Goal: Use online tool/utility: Utilize a website feature to perform a specific function

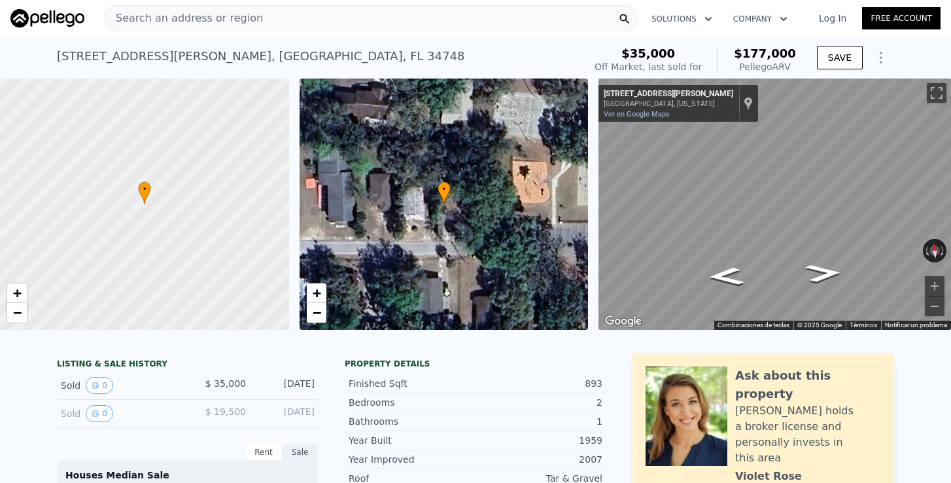
click at [207, 26] on span "Search an address or region" at bounding box center [184, 18] width 158 height 16
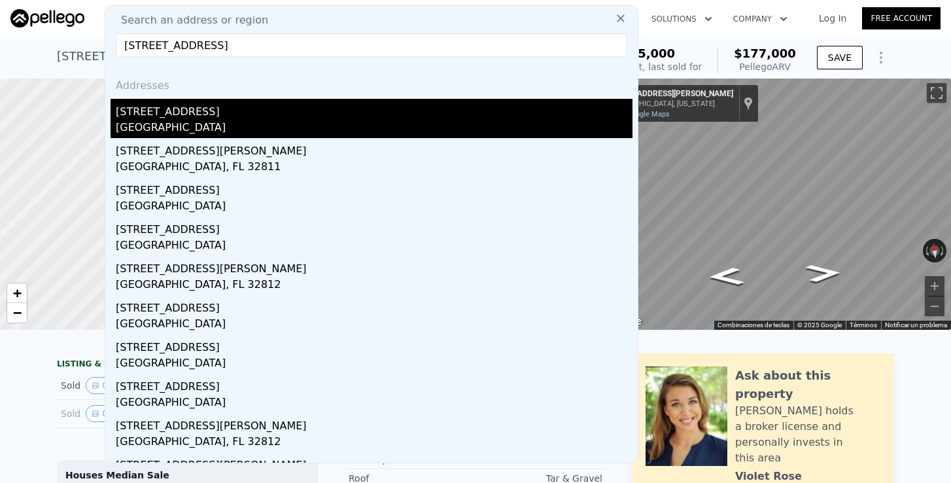
type input "[STREET_ADDRESS]"
click at [163, 118] on div "[STREET_ADDRESS]" at bounding box center [374, 109] width 517 height 21
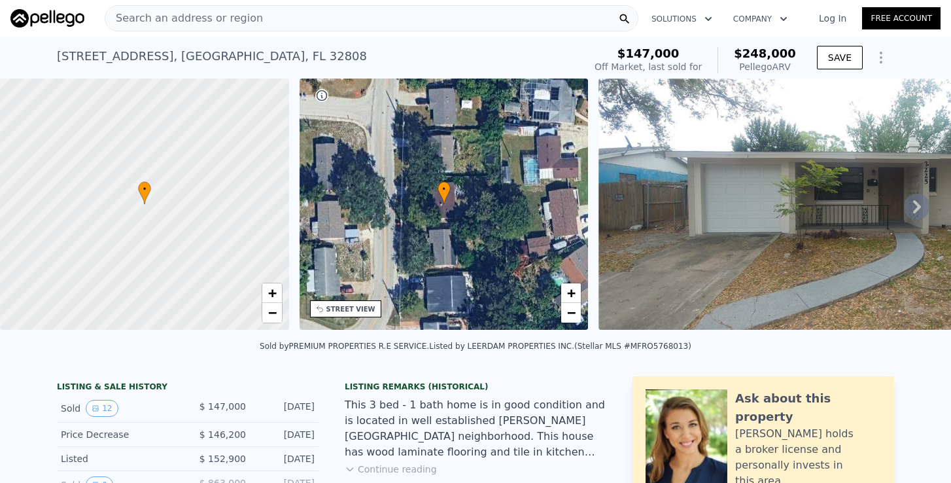
click at [358, 303] on div "STREET VIEW" at bounding box center [345, 308] width 71 height 17
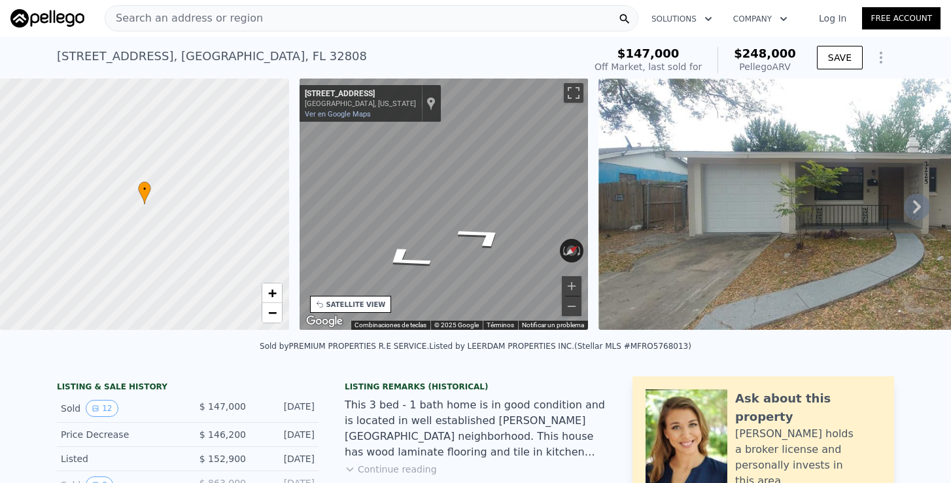
click at [591, 196] on div "← Mover a la izquierda → Mover a la derecha ↑ Mover hacia arriba ↓ Mover hacia …" at bounding box center [444, 207] width 300 height 256
click at [631, 174] on div "• + − • + − STREET VIEW ← Mover a la izquierda → Mover a la derecha ↑ Mover hac…" at bounding box center [475, 207] width 951 height 256
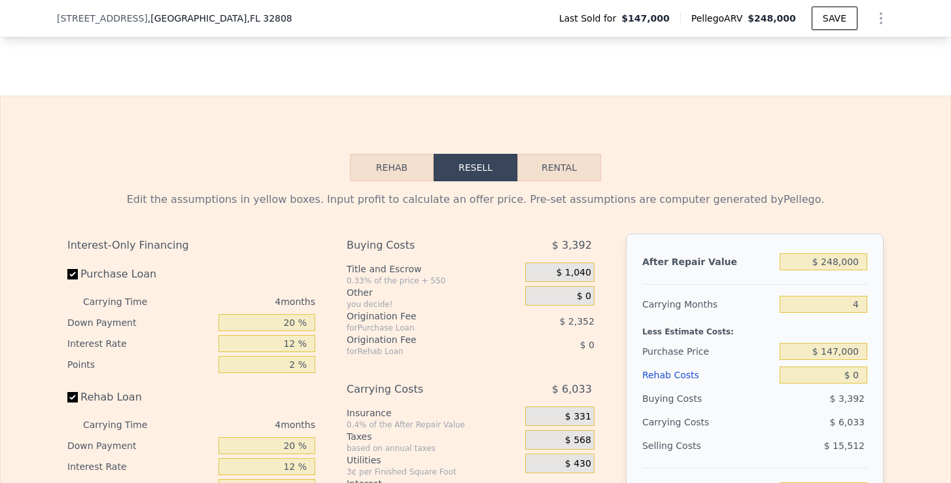
scroll to position [1903, 0]
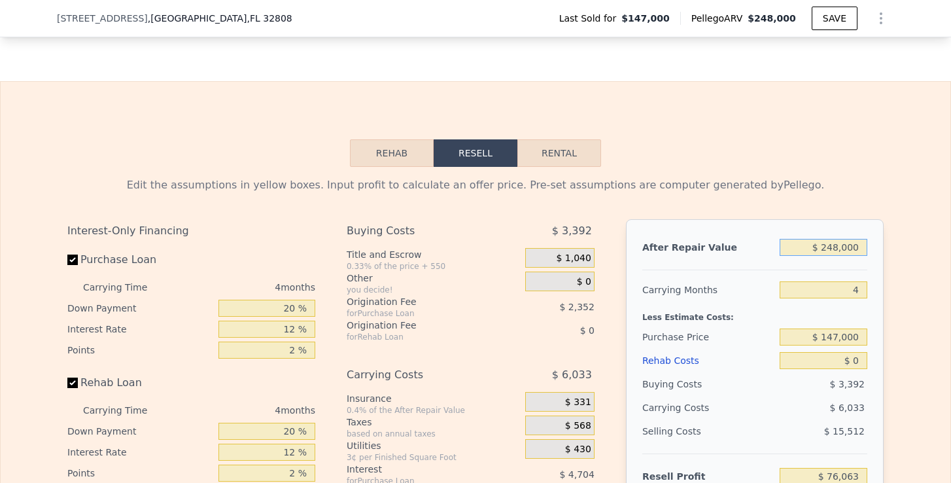
click at [837, 247] on input "$ 248,000" at bounding box center [824, 247] width 88 height 17
click at [837, 336] on input "$ 147,000" at bounding box center [824, 336] width 88 height 17
type input "$ 135,000"
click at [864, 354] on input "$ 0" at bounding box center [824, 360] width 88 height 17
type input "$ 88,679"
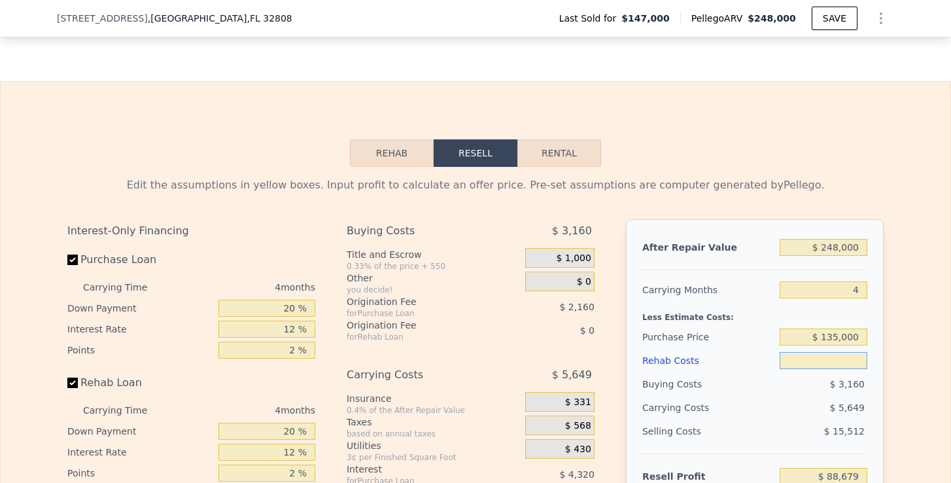
type input "$ 7"
type input "$ 88,672"
type input "$ 70"
type input "$ 88,604"
type input "$ 700"
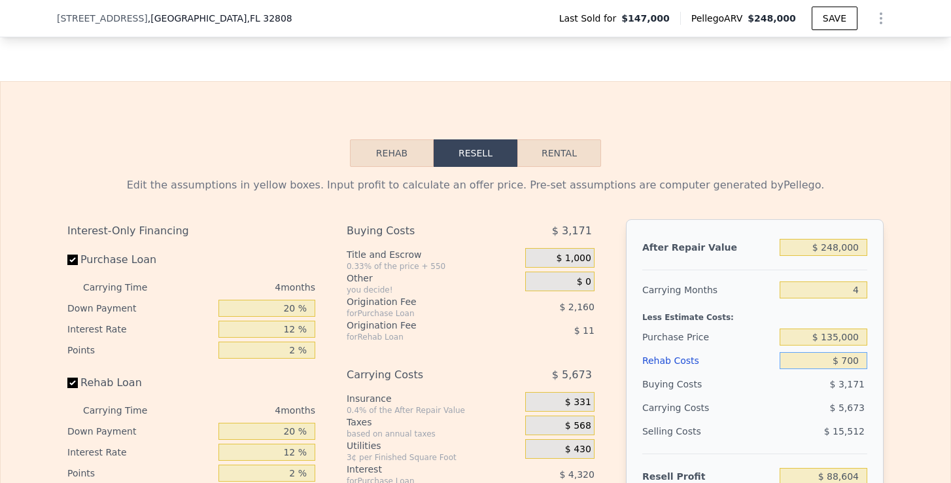
type input "$ 87,944"
type input "$ 7,000"
type input "$ 81,343"
type input "$ 70,000"
type input "$ 15,319"
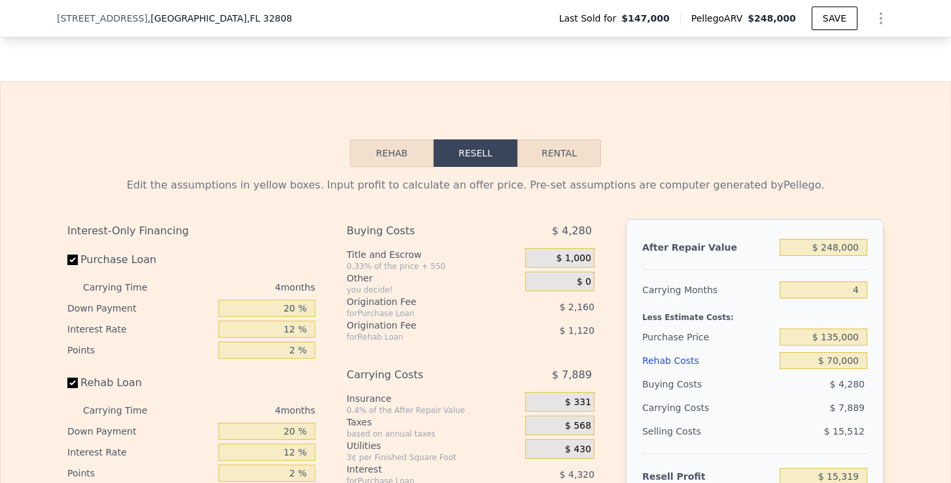
click at [846, 419] on div "$ 15,512" at bounding box center [824, 431] width 88 height 24
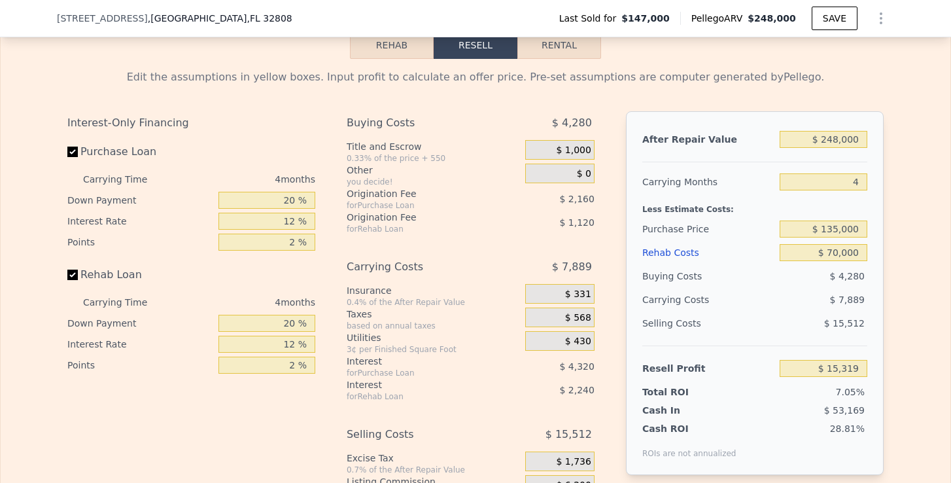
scroll to position [2014, 0]
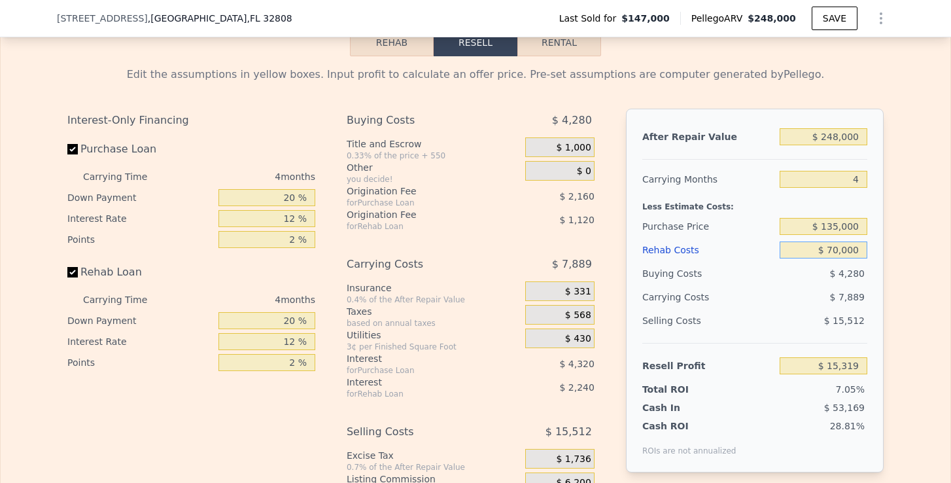
click at [836, 253] on input "$ 70,000" at bounding box center [824, 249] width 88 height 17
type input "$ 60,000"
type input "$ 25,799"
click at [881, 272] on div "After Repair Value $ 248,000 Carrying Months 4 Less Estimate Costs: Purchase Pr…" at bounding box center [755, 291] width 258 height 364
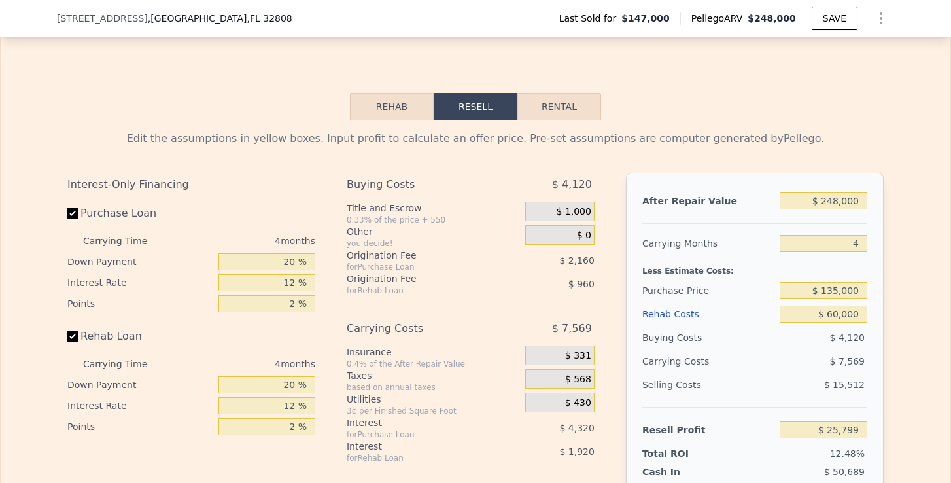
scroll to position [1940, 0]
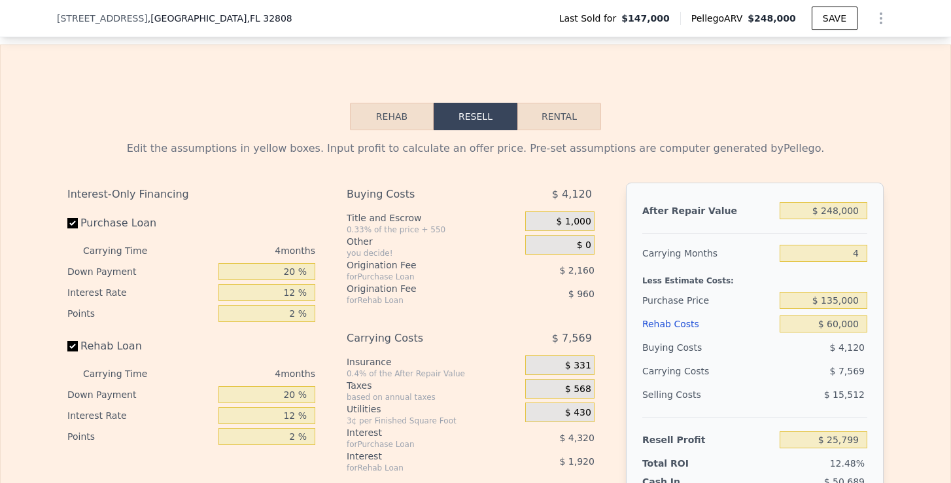
click at [559, 118] on button "Rental" at bounding box center [559, 116] width 84 height 27
select select "30"
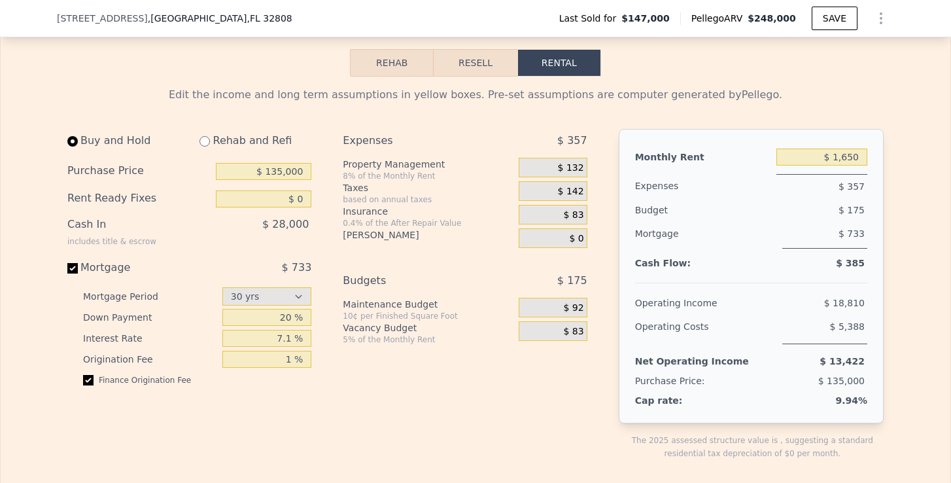
scroll to position [1995, 0]
click at [864, 149] on input "$ 1,650" at bounding box center [822, 155] width 91 height 17
type input "$ 1,700"
click at [196, 141] on div "Rehab and Refi" at bounding box center [250, 140] width 122 height 24
click at [198, 141] on div "Rehab and Refi" at bounding box center [250, 140] width 122 height 24
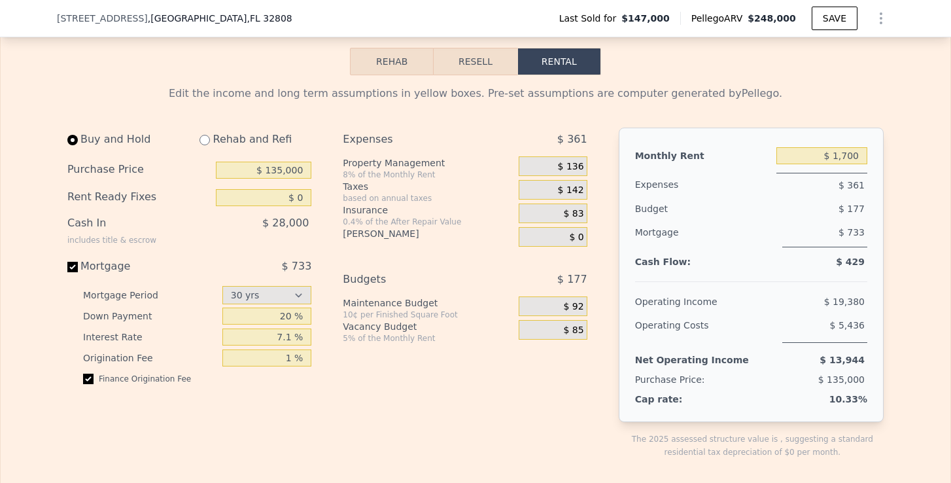
click at [203, 140] on input "radio" at bounding box center [205, 140] width 10 height 10
radio input "true"
select select "30"
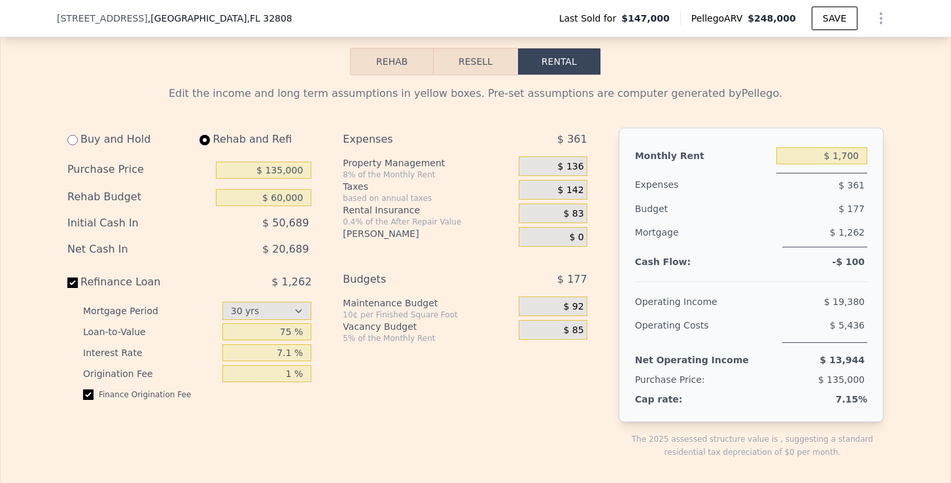
type input "$ 60,000"
click at [576, 167] on span "$ 136" at bounding box center [571, 167] width 26 height 12
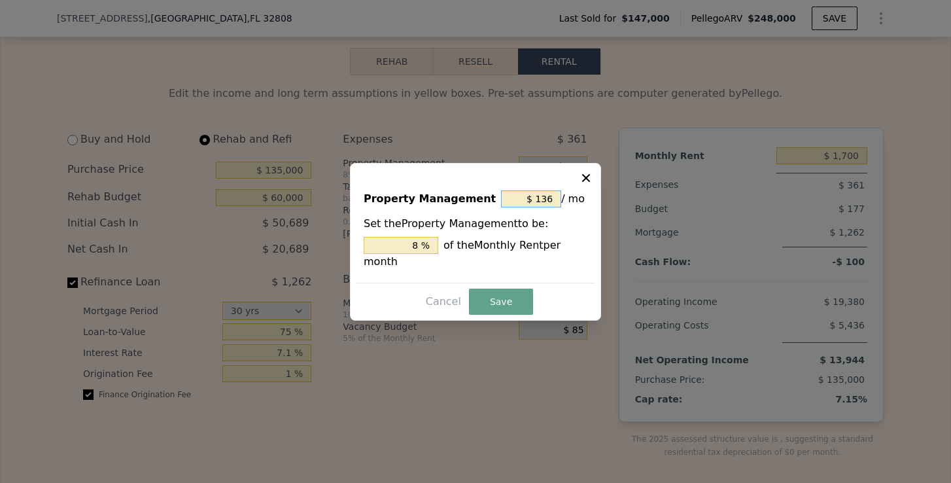
click at [553, 196] on input "$ 136" at bounding box center [531, 198] width 60 height 17
type input "$ 13"
type input "0.765 %"
type input "$ 1"
type input "0.059 %"
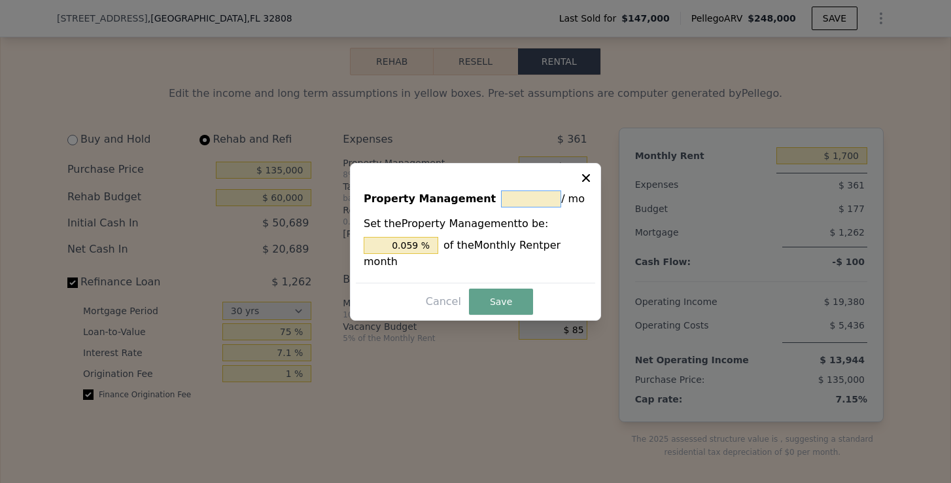
type input "$ 0"
type input "0 %"
type input "$ 2"
type input "0.118 %"
type input "$ 25"
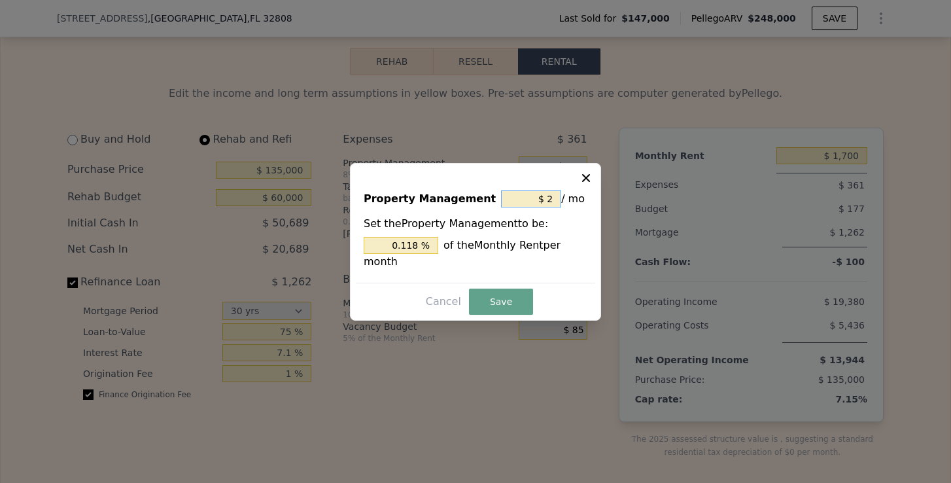
type input "1.471 %"
type input "$ 250"
type input "14.706 %"
type input "$ 2,500"
type input "147.059 %"
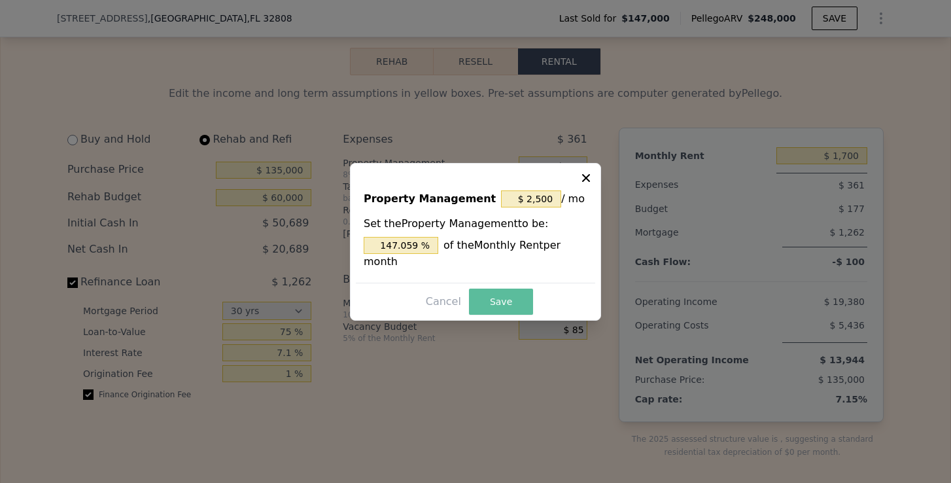
click at [515, 292] on button "Save" at bounding box center [501, 301] width 64 height 26
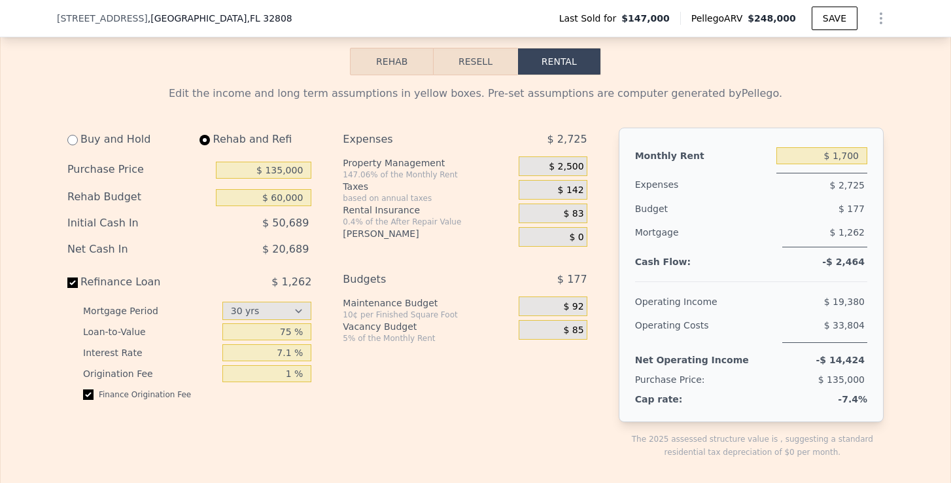
click at [577, 167] on span "$ 2,500" at bounding box center [566, 167] width 35 height 12
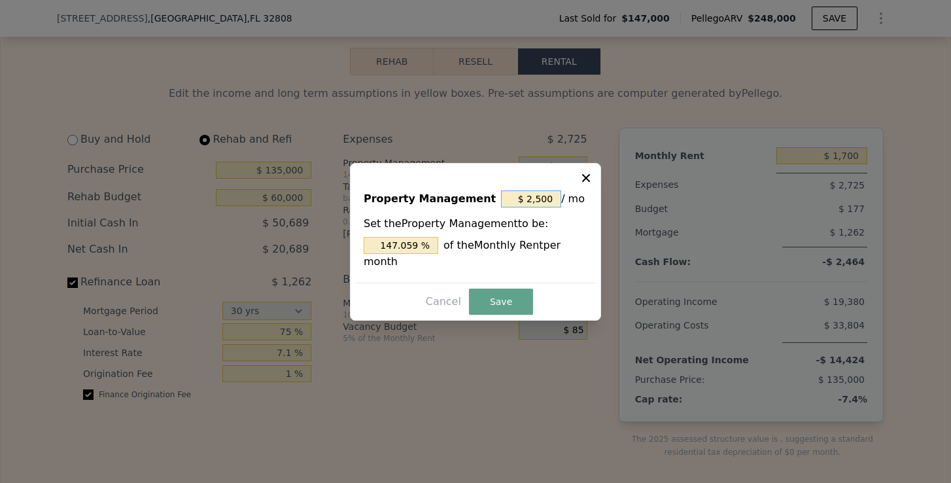
drag, startPoint x: 550, startPoint y: 200, endPoint x: 508, endPoint y: 200, distance: 41.2
click at [508, 200] on input "$ 2,500" at bounding box center [531, 198] width 60 height 17
click at [546, 206] on input "$ 2,500" at bounding box center [531, 198] width 60 height 17
type input "$ 250"
type input "14.706 %"
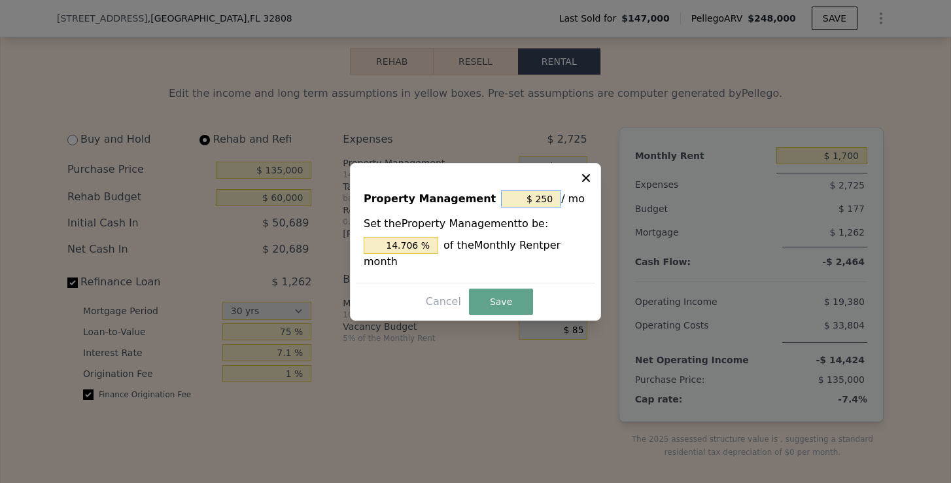
type input "$ 25"
type input "1.471 %"
type input "$ 2"
type input "0.118 %"
type input "$ 0"
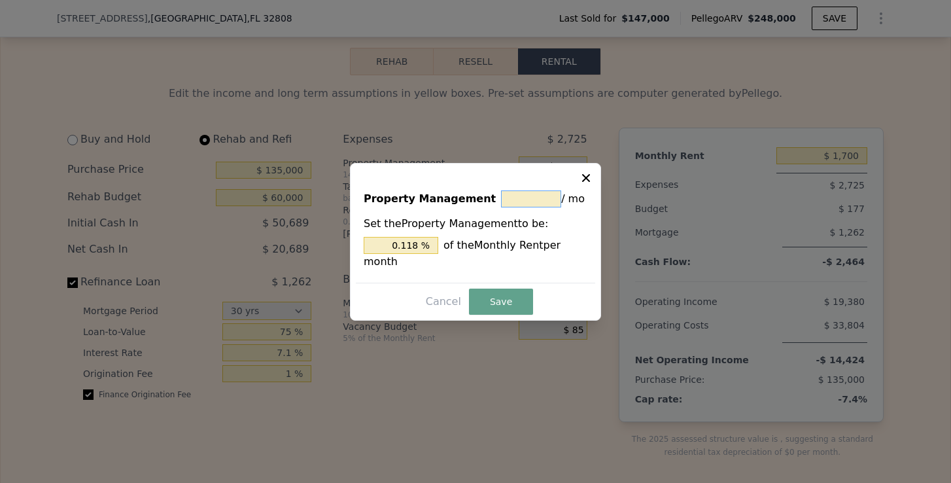
type input "0 %"
click at [520, 283] on hr at bounding box center [475, 283] width 239 height 1
click at [520, 284] on div "Property Management $ 0 / mo Set the Property Management to be: 0 % of the Mont…" at bounding box center [475, 242] width 251 height 158
click at [521, 290] on button "Save" at bounding box center [501, 301] width 64 height 26
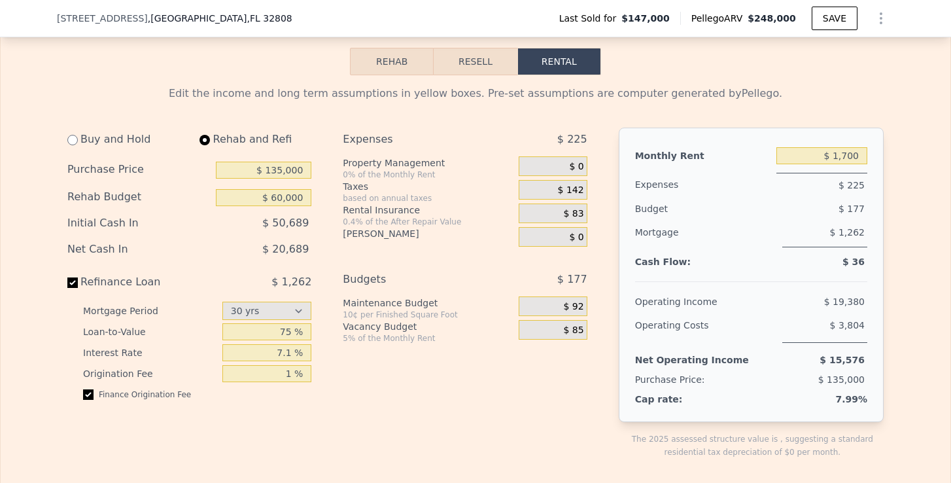
click at [864, 146] on div "$ 1,700" at bounding box center [822, 156] width 91 height 24
click at [862, 149] on input "$ 1,700" at bounding box center [822, 155] width 91 height 17
type input "$ 1"
type input "$ 2,400"
click at [839, 241] on div "$ 1,262" at bounding box center [824, 233] width 85 height 27
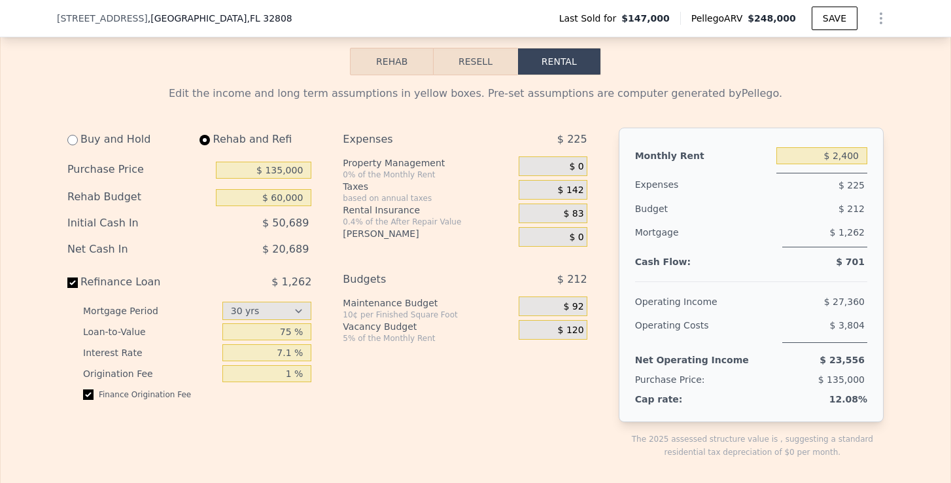
click at [572, 209] on span "$ 83" at bounding box center [574, 214] width 20 height 12
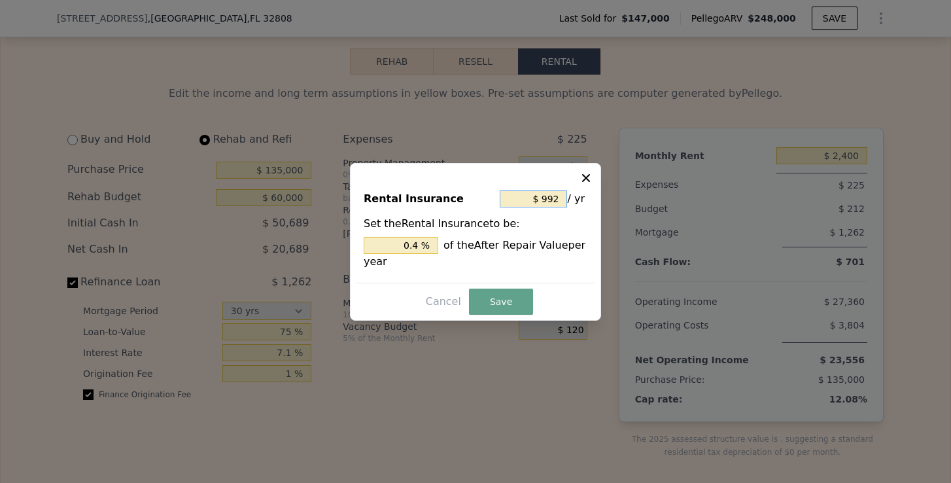
drag, startPoint x: 561, startPoint y: 196, endPoint x: 540, endPoint y: 196, distance: 20.9
click at [540, 196] on input "$ 992" at bounding box center [533, 198] width 67 height 17
type input "$ 4,992"
type input "2.013 %"
type input "$ 40,992"
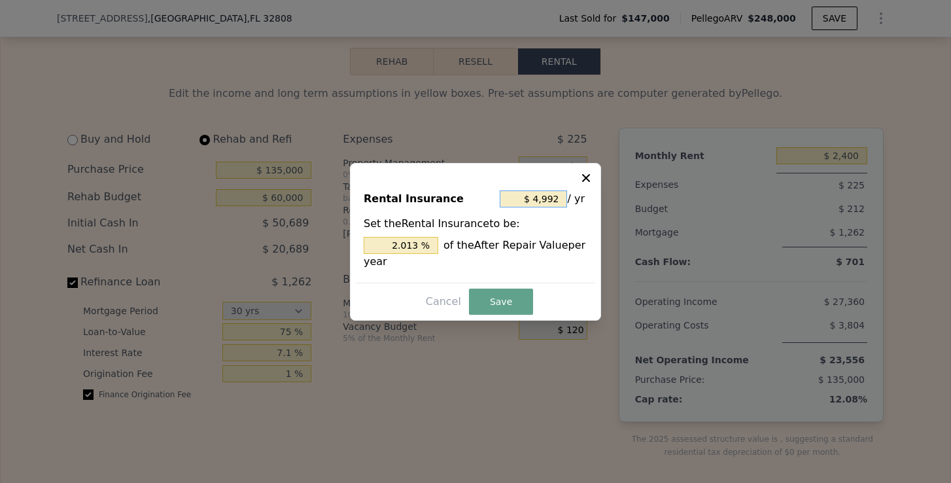
type input "16.529 %"
type input "$ 400,992"
type input "161.690 %"
type input "$ 40,099"
type input "16.169 %"
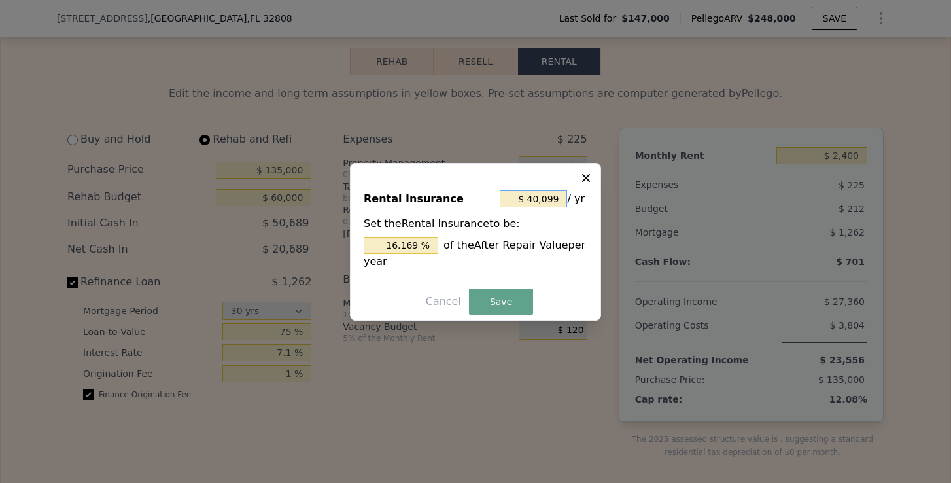
type input "$ 4,009"
type input "1.617 %"
type input "$ 400"
type input "0.161 %"
type input "$ 2,400"
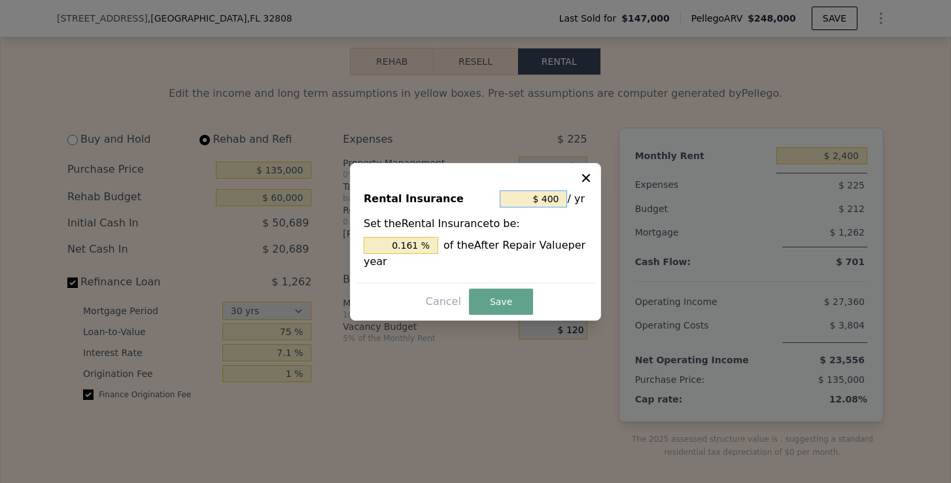
type input "0.968 %"
click at [493, 294] on button "Save" at bounding box center [501, 301] width 64 height 26
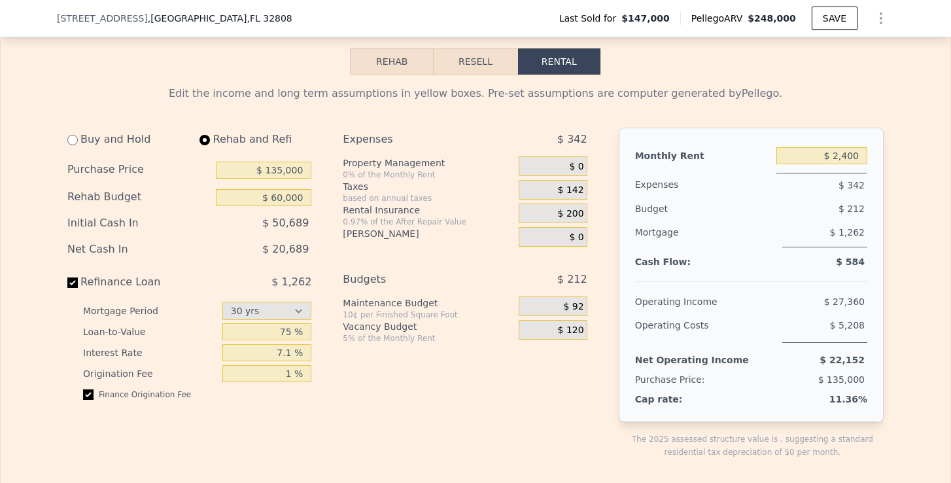
click at [570, 196] on div "$ 142" at bounding box center [553, 190] width 68 height 20
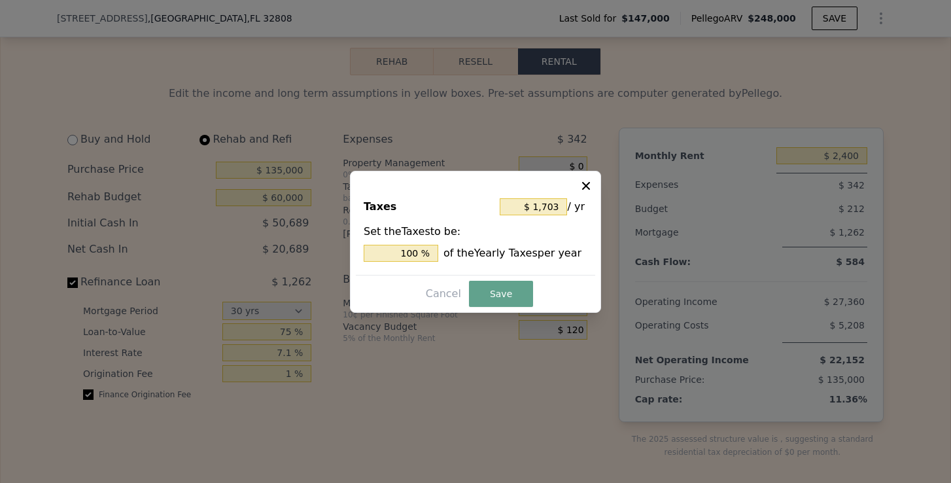
click at [583, 185] on icon at bounding box center [586, 185] width 13 height 13
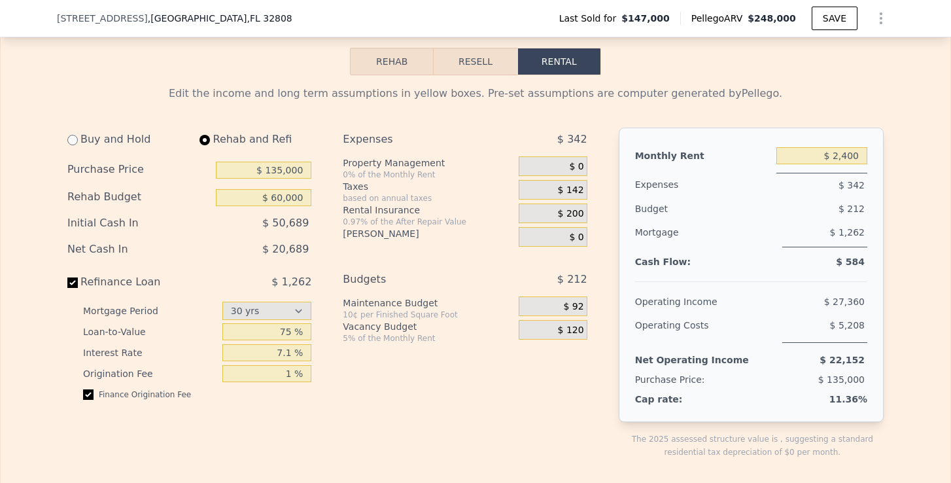
click at [498, 65] on button "Resell" at bounding box center [475, 61] width 83 height 27
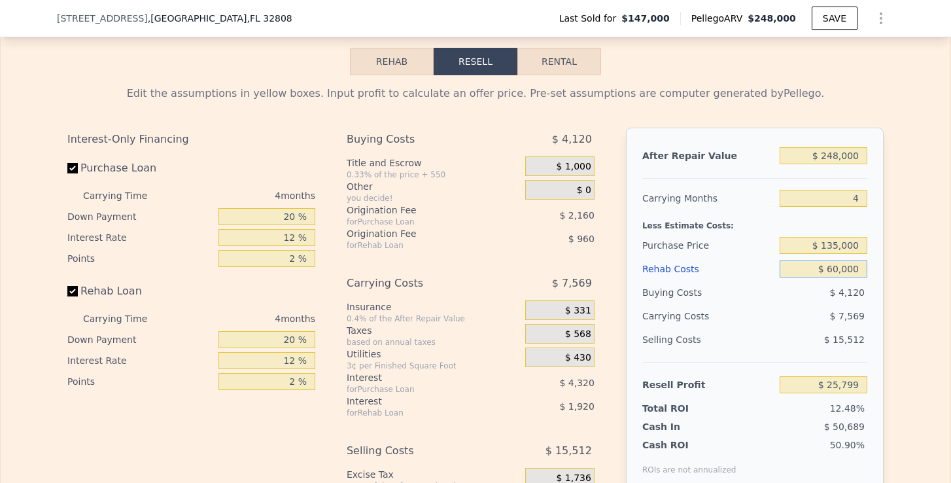
click at [834, 273] on input "$ 60,000" at bounding box center [824, 268] width 88 height 17
type input "$ 0000"
type input "$ 88,679"
type input "$ 80,000"
type input "$ 4,839"
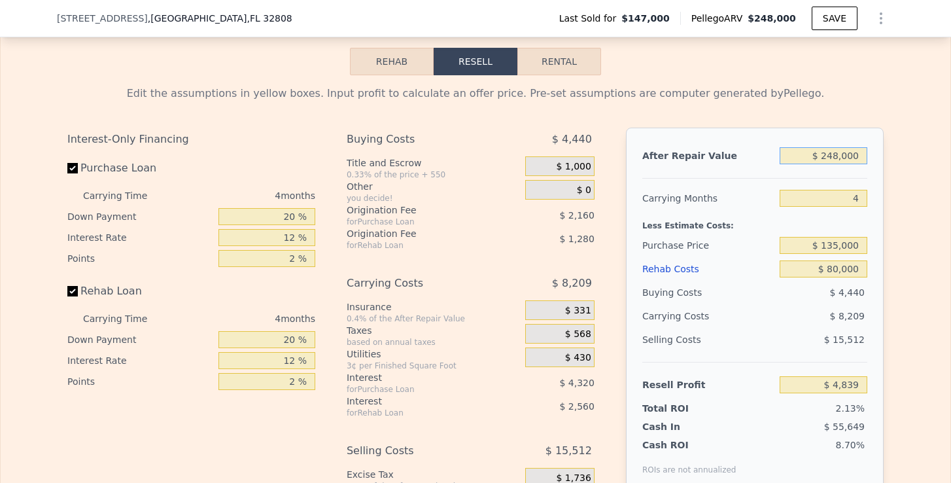
click at [838, 158] on input "$ 248,000" at bounding box center [824, 155] width 88 height 17
type input "$ 28,000"
type input "-$ 201,594"
type input "$ 2,000"
type input "-$ 225,992"
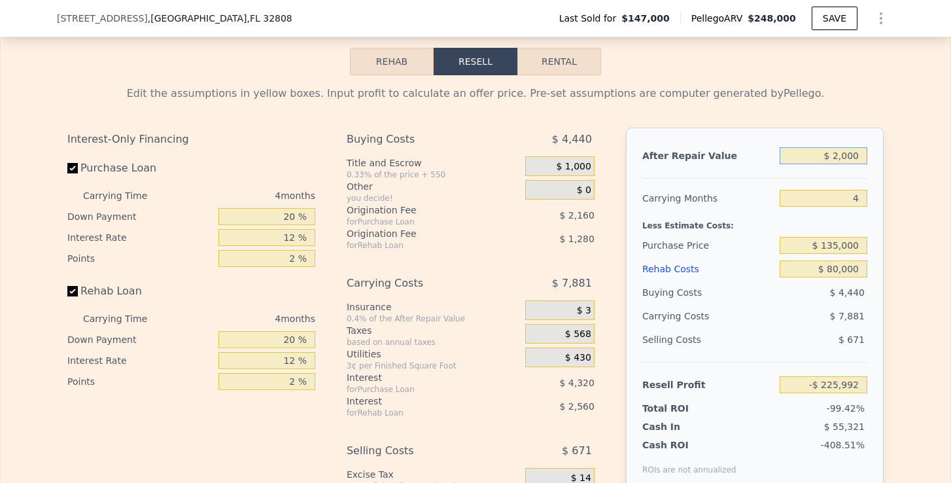
type input "$ 27,000"
type input "-$ 202,533"
type input "$ 270,000"
type input "$ 25,483"
type input "$ 270,000"
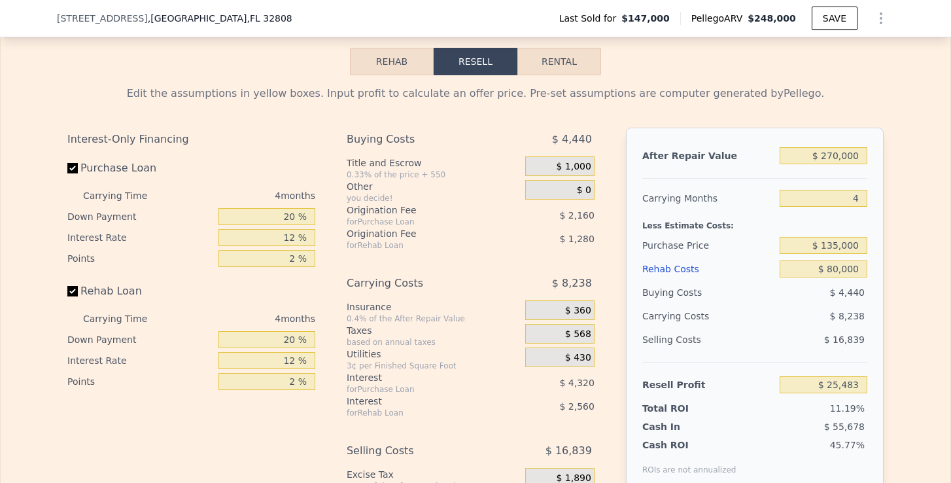
click at [737, 253] on div "Purchase Price" at bounding box center [708, 246] width 132 height 24
click at [576, 64] on button "Rental" at bounding box center [559, 61] width 84 height 27
select select "30"
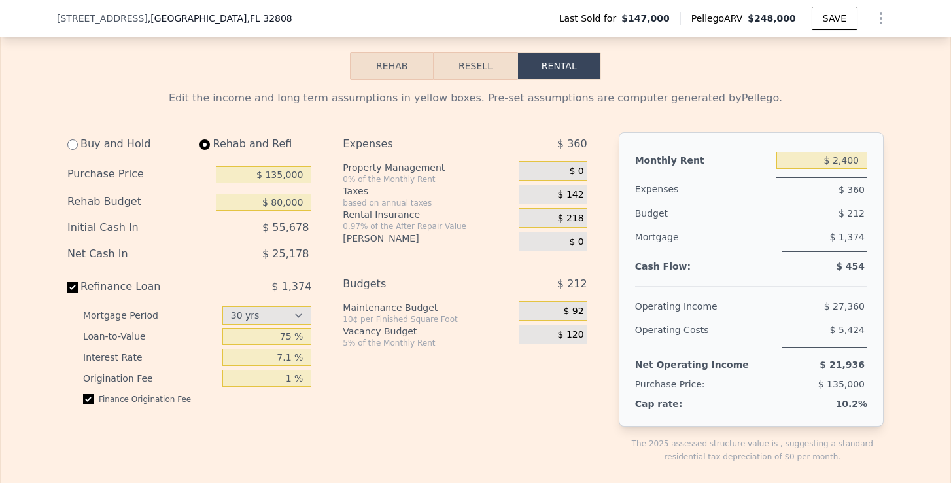
scroll to position [1987, 0]
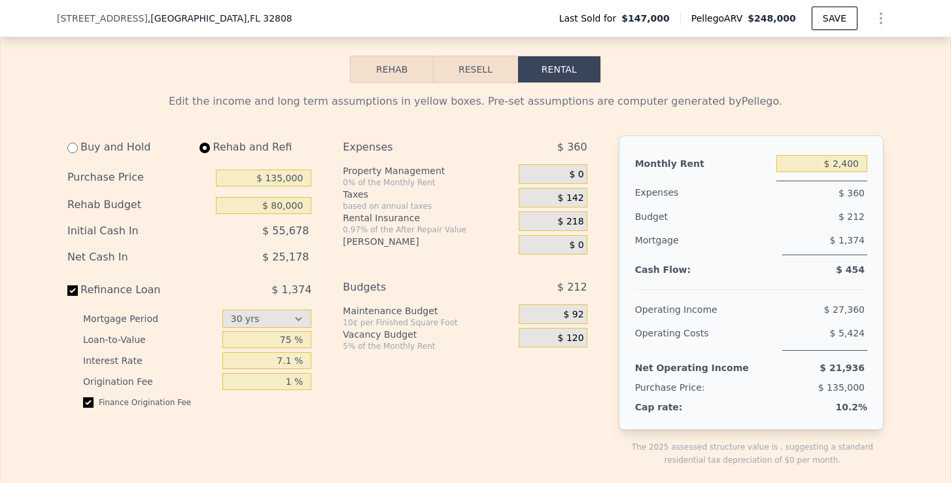
click at [461, 74] on button "Resell" at bounding box center [475, 69] width 83 height 27
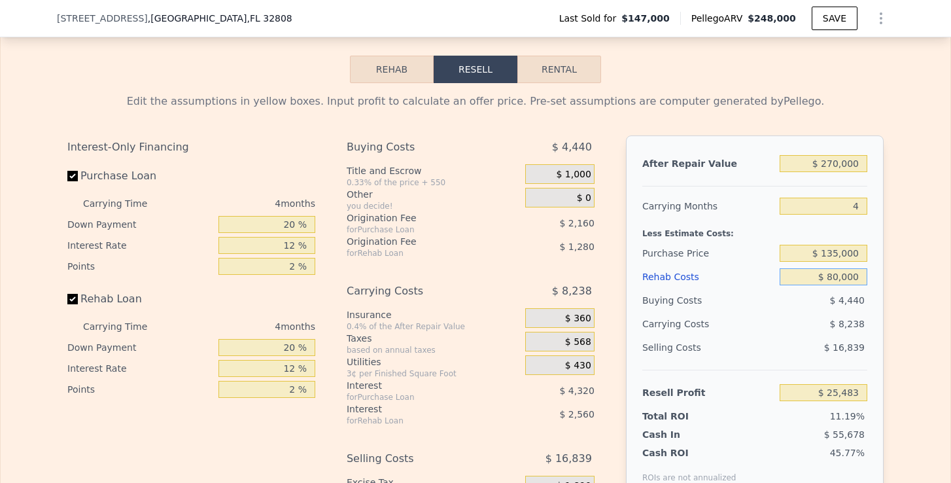
click at [833, 278] on input "$ 80,000" at bounding box center [824, 276] width 88 height 17
type input "$ 0000"
type input "$ 109,323"
type input "$ 70,000"
type input "$ 35,963"
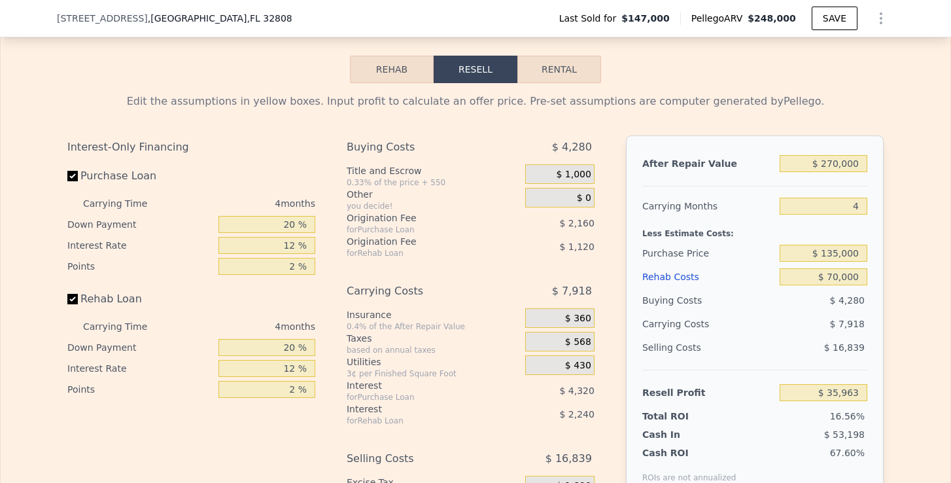
click at [888, 306] on div "Edit the assumptions in yellow boxes. Input profit to calculate an offer price.…" at bounding box center [475, 326] width 837 height 487
click at [568, 63] on button "Rental" at bounding box center [559, 69] width 84 height 27
select select "30"
